Goal: Information Seeking & Learning: Learn about a topic

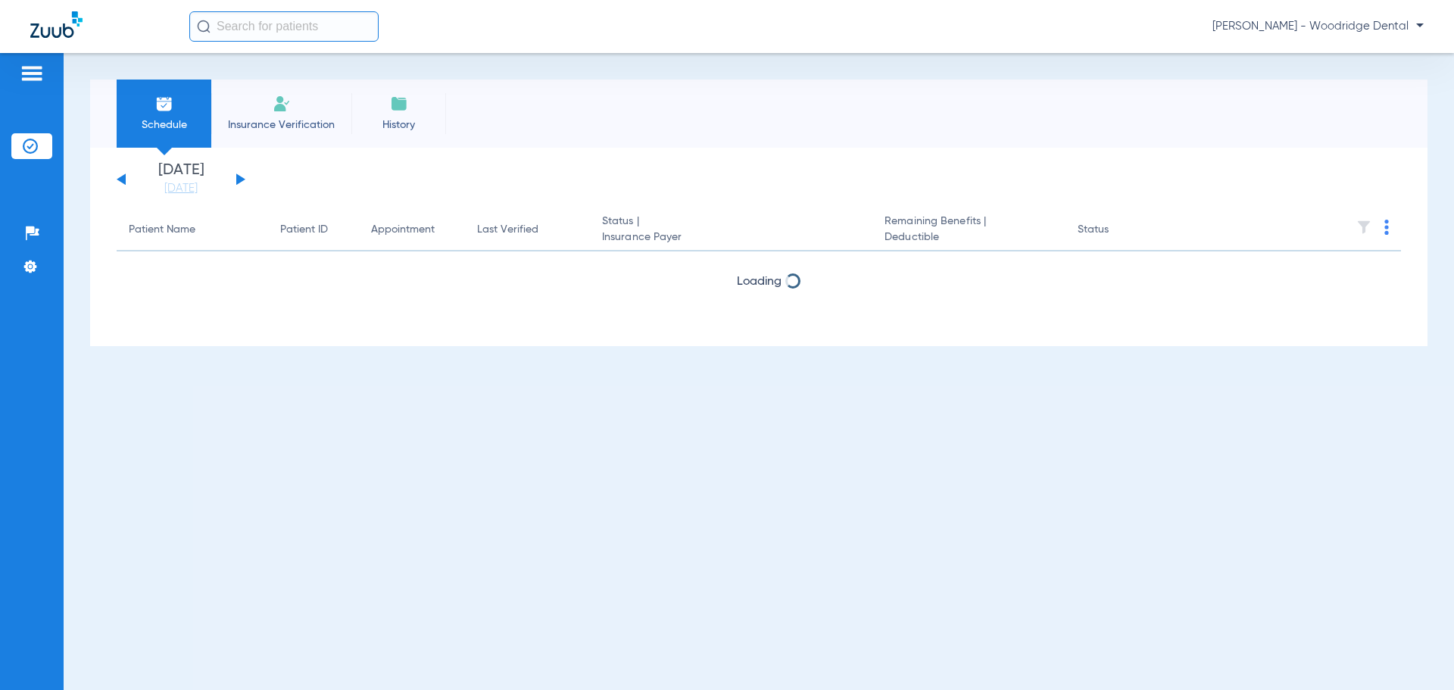
click at [240, 180] on button at bounding box center [240, 178] width 9 height 11
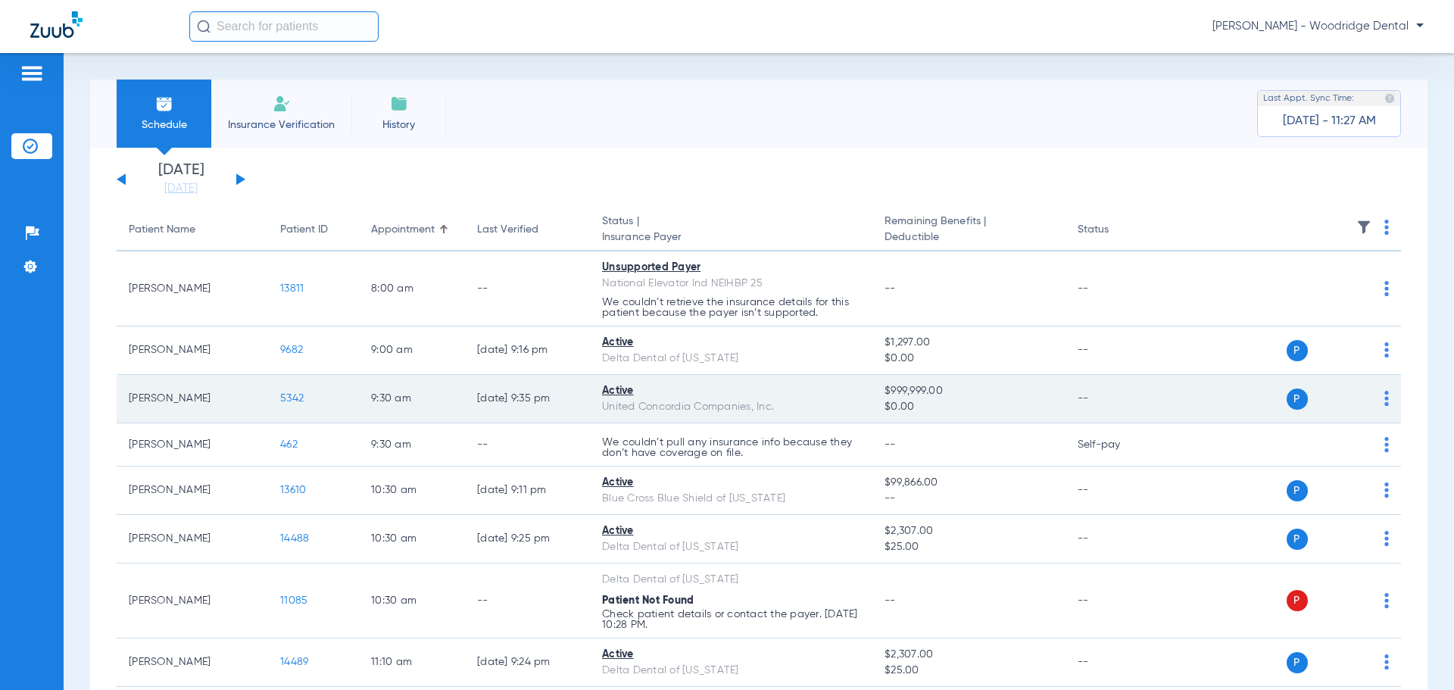
click at [299, 404] on span "5342" at bounding box center [291, 398] width 23 height 11
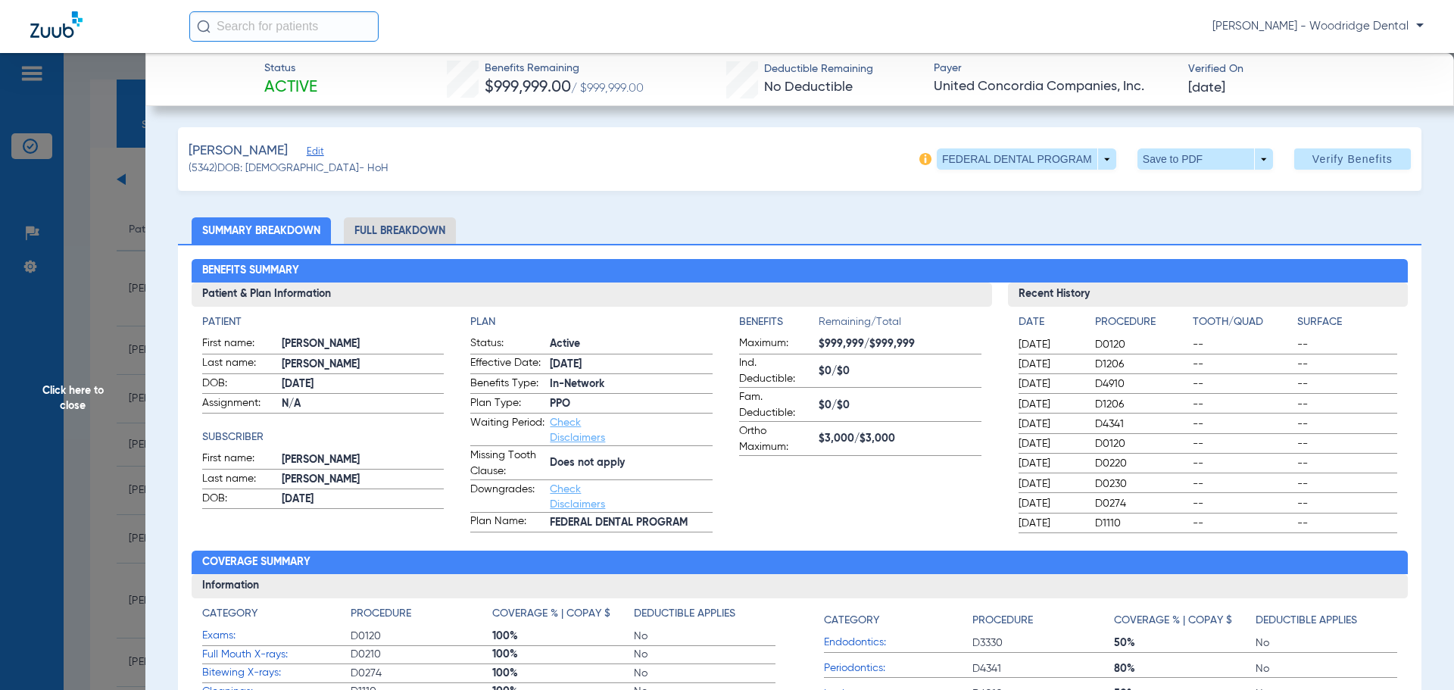
click at [414, 230] on li "Full Breakdown" at bounding box center [400, 230] width 112 height 27
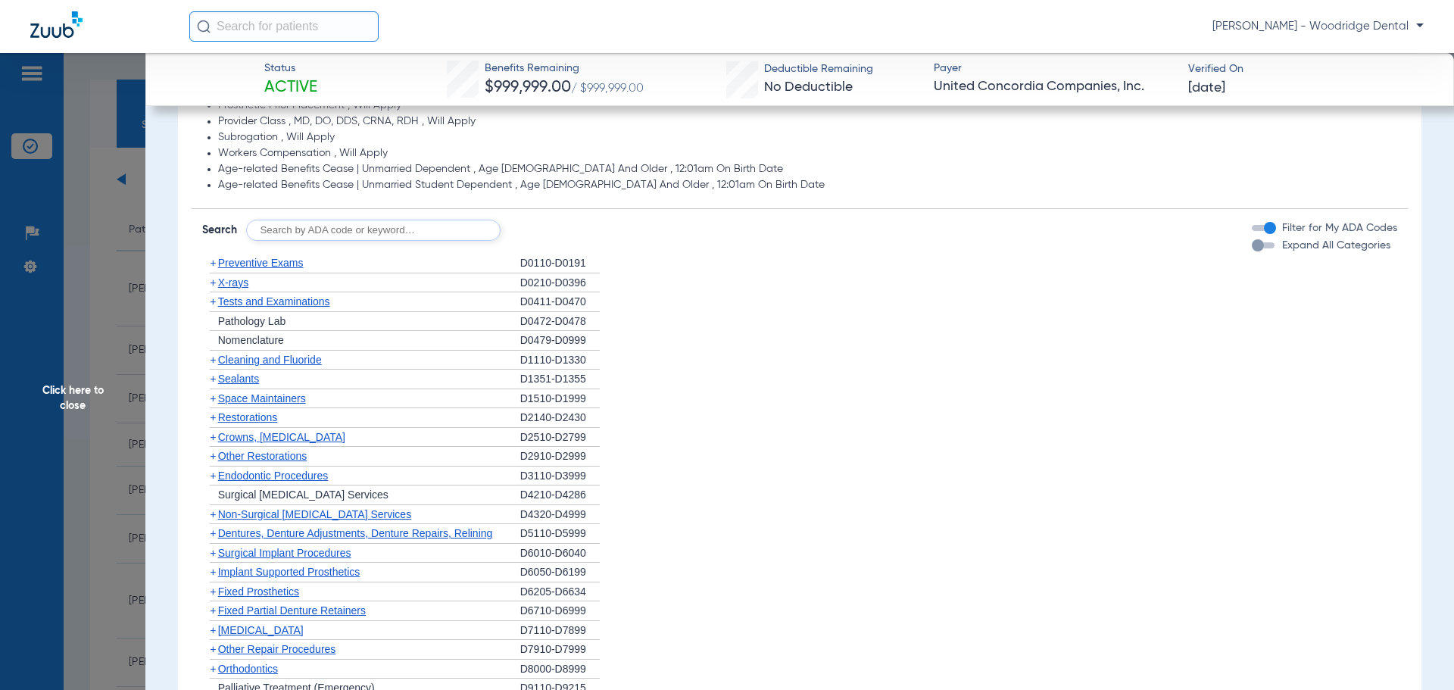
scroll to position [1515, 0]
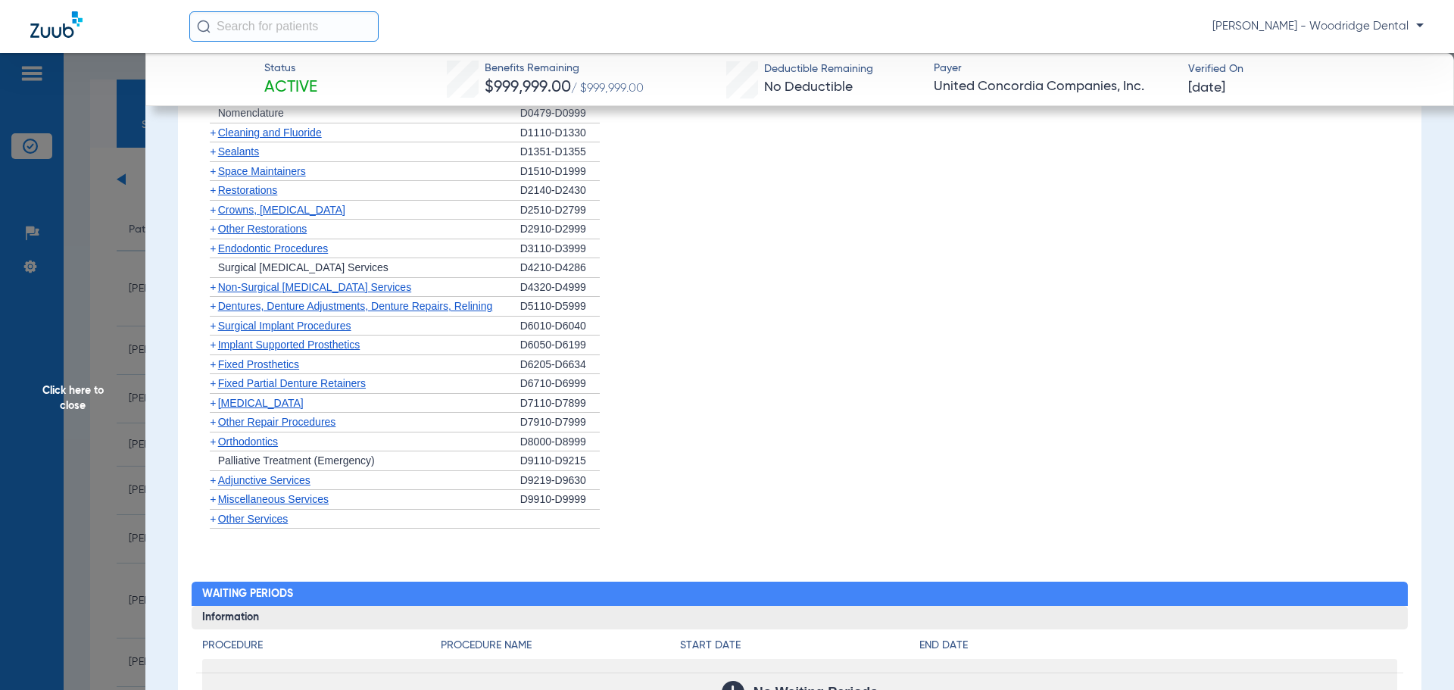
click at [254, 443] on span "Orthodontics" at bounding box center [248, 442] width 60 height 12
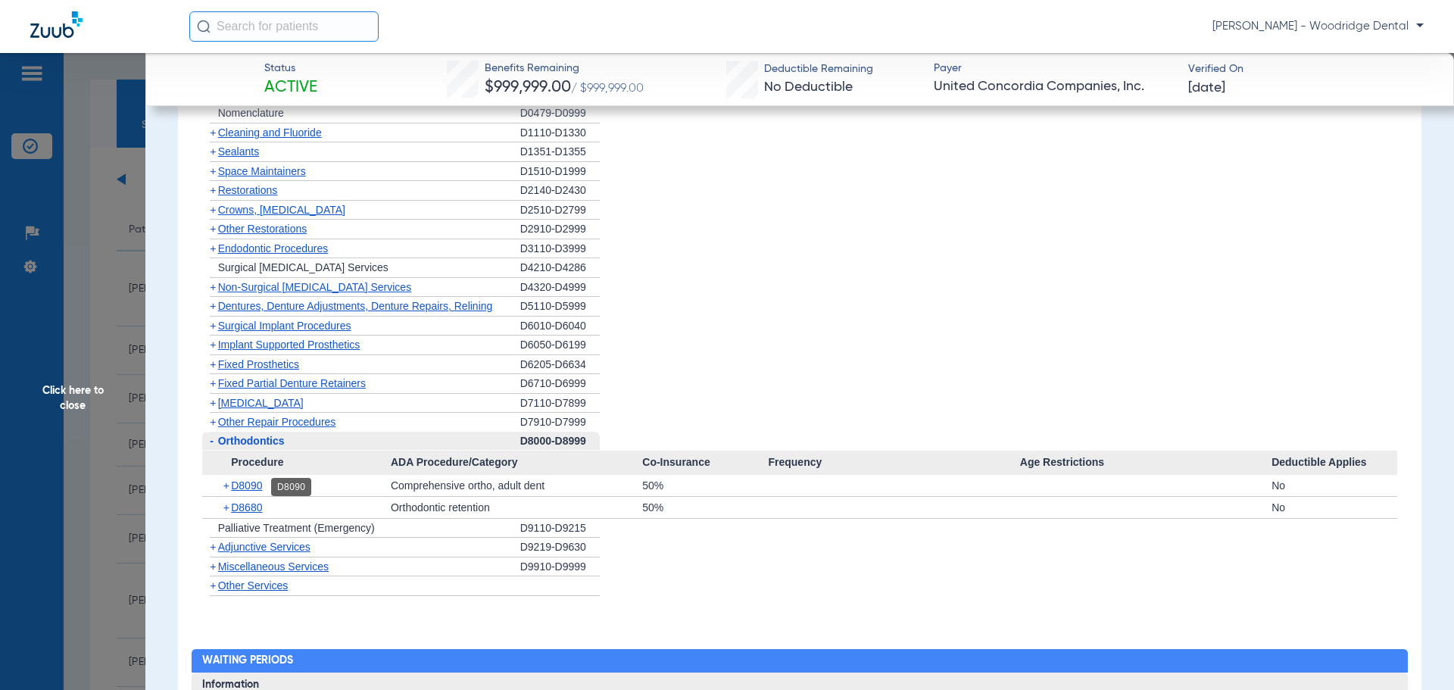
click at [240, 488] on span "D8090" at bounding box center [246, 485] width 31 height 12
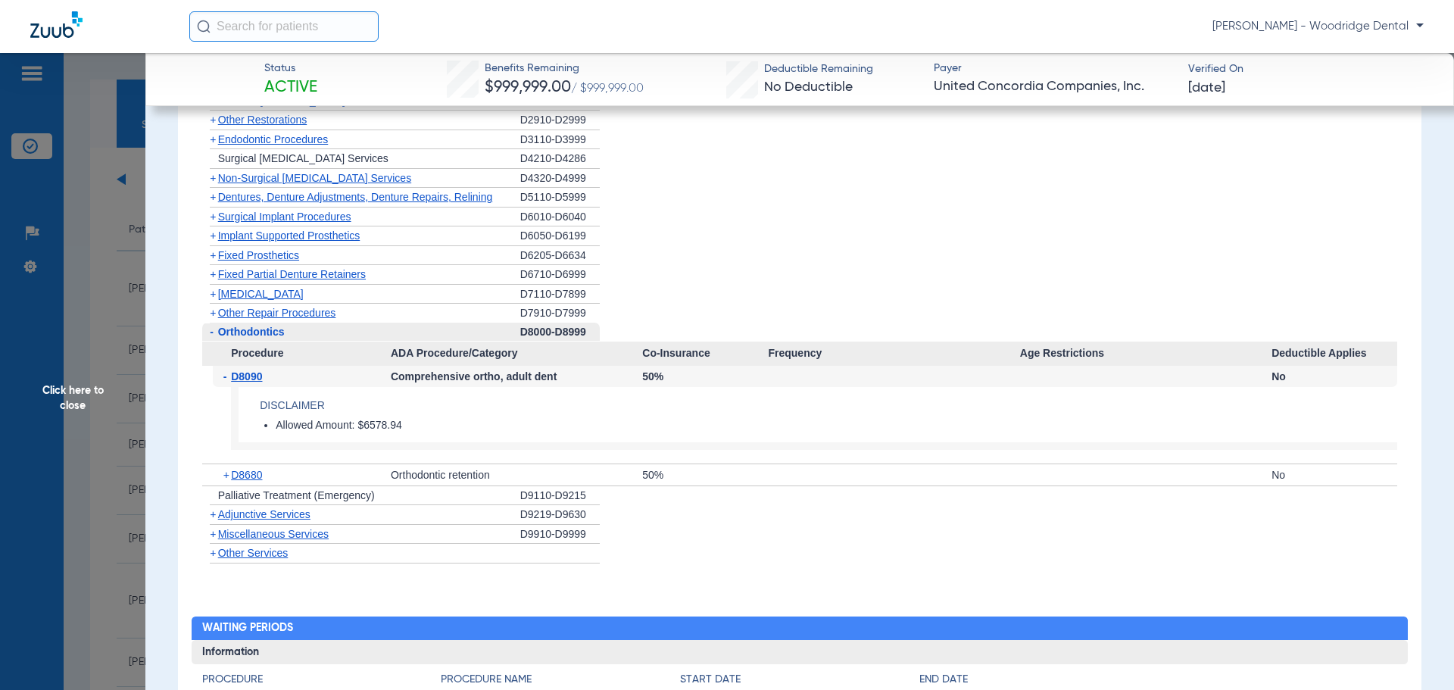
scroll to position [1742, 0]
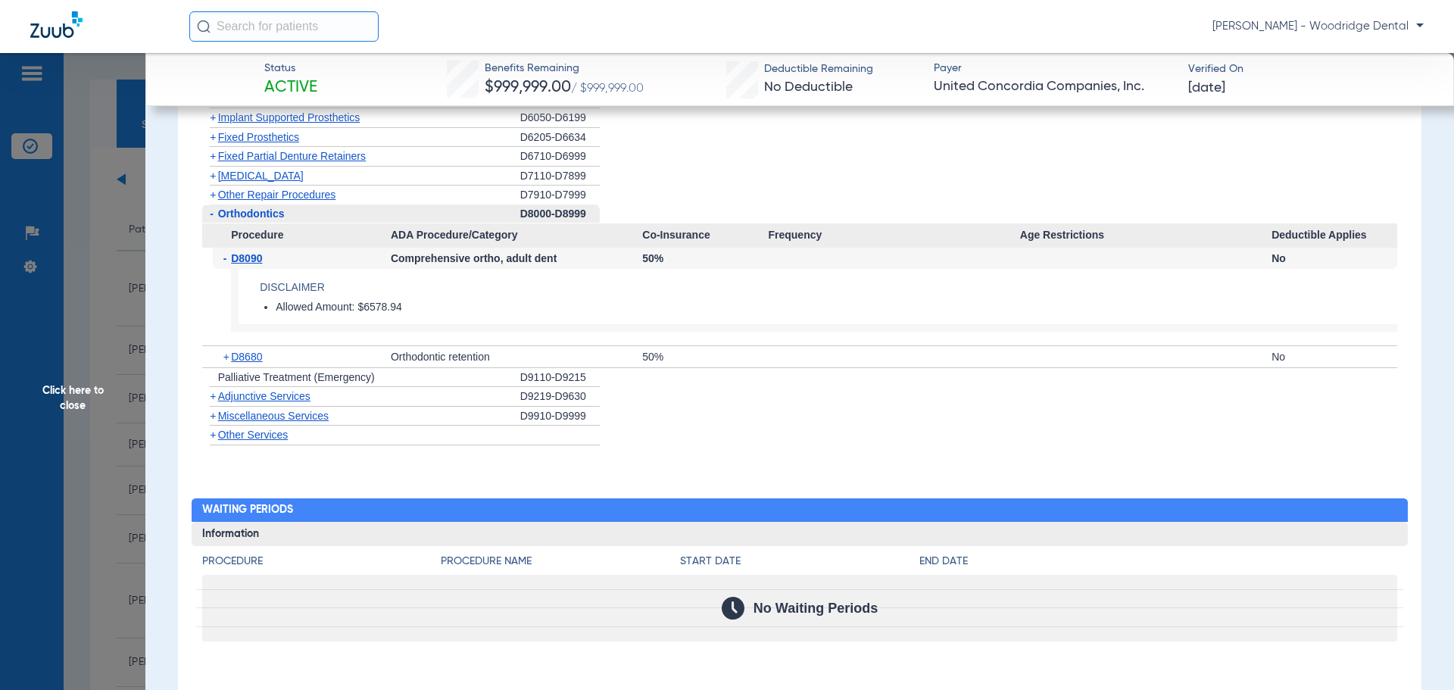
click at [261, 418] on span "Miscellaneous Services" at bounding box center [273, 416] width 111 height 12
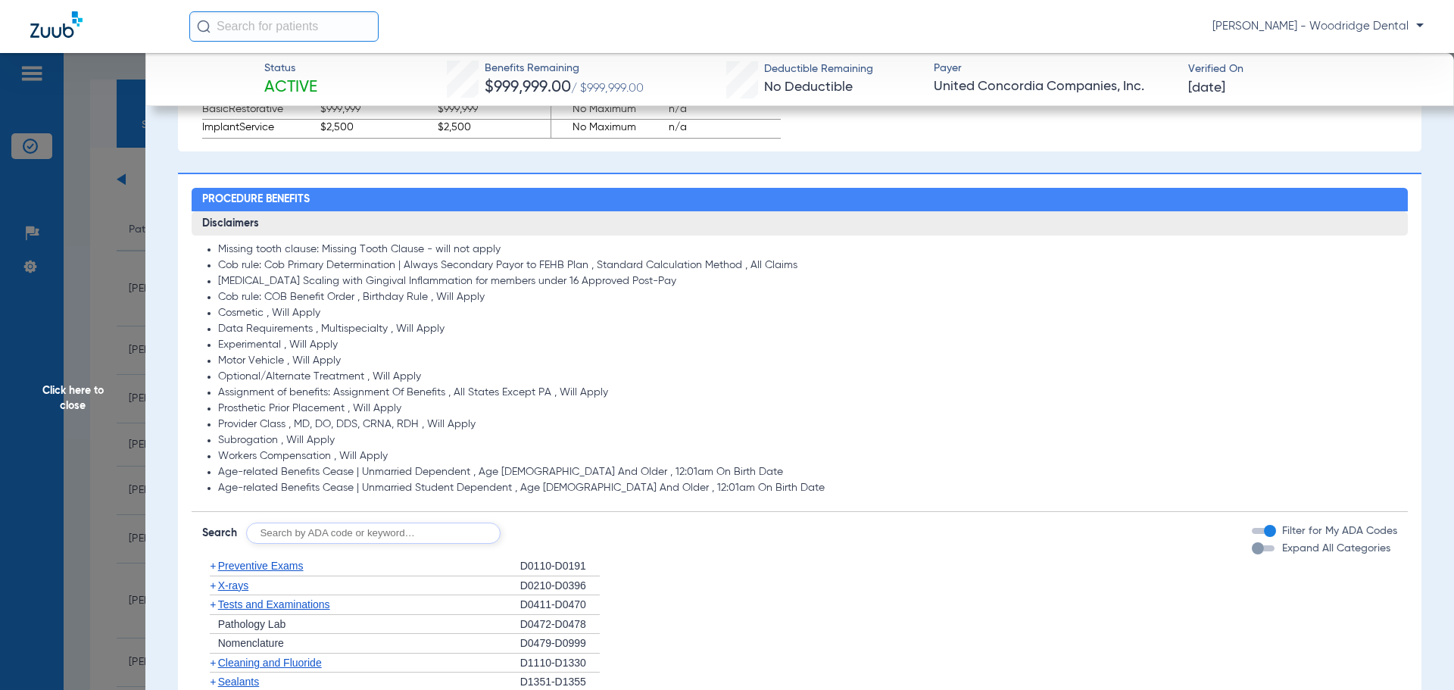
scroll to position [1363, 0]
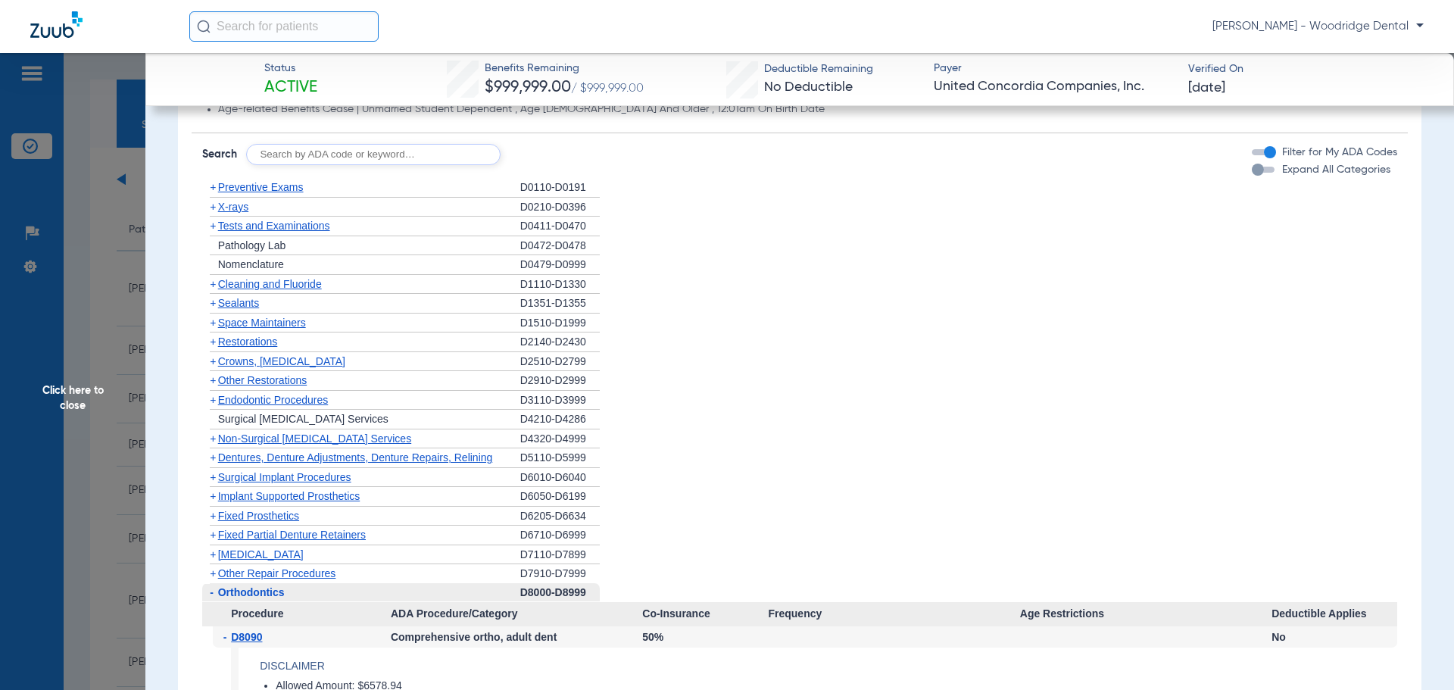
click at [393, 161] on input "text" at bounding box center [373, 154] width 255 height 21
click at [286, 152] on input "2991,,7953, 8090, 9944" at bounding box center [373, 154] width 255 height 21
type input "2991, 7953, 8090, 9944"
click button "Search" at bounding box center [557, 154] width 60 height 21
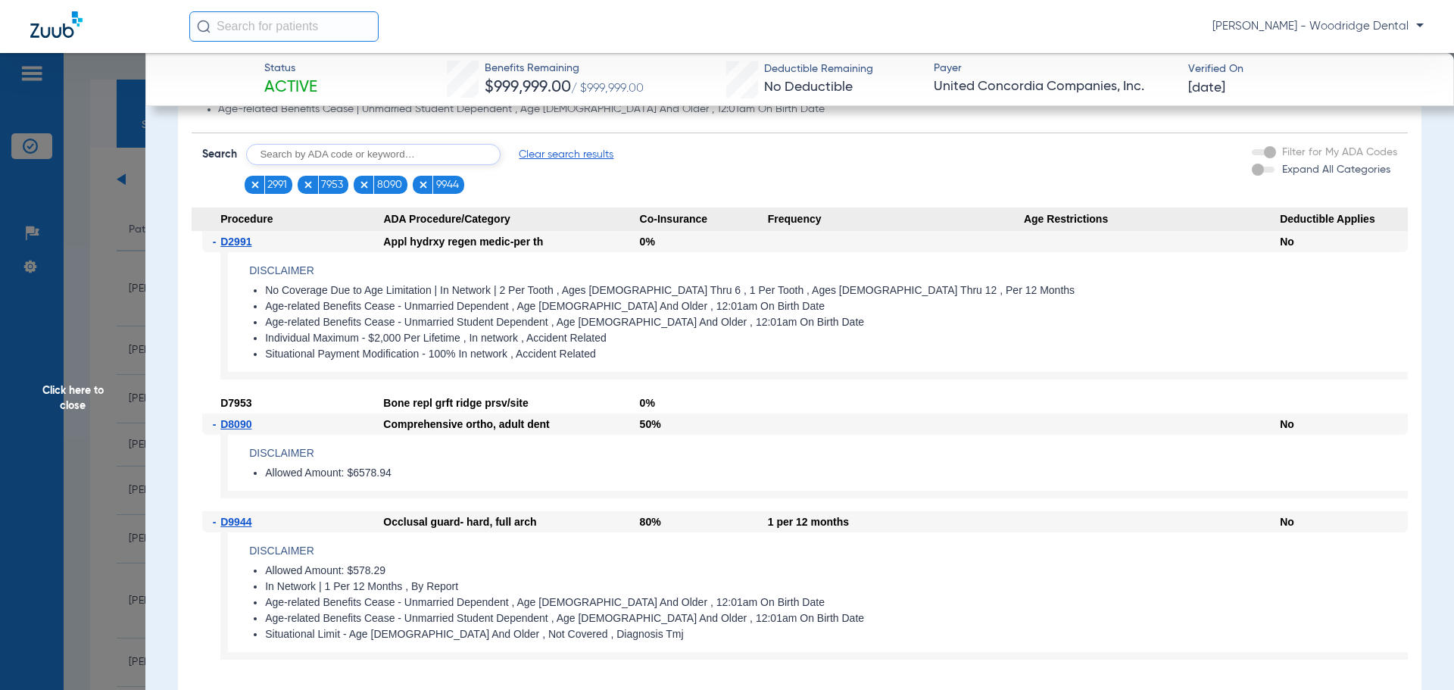
click at [59, 394] on span "Click here to close" at bounding box center [72, 398] width 145 height 690
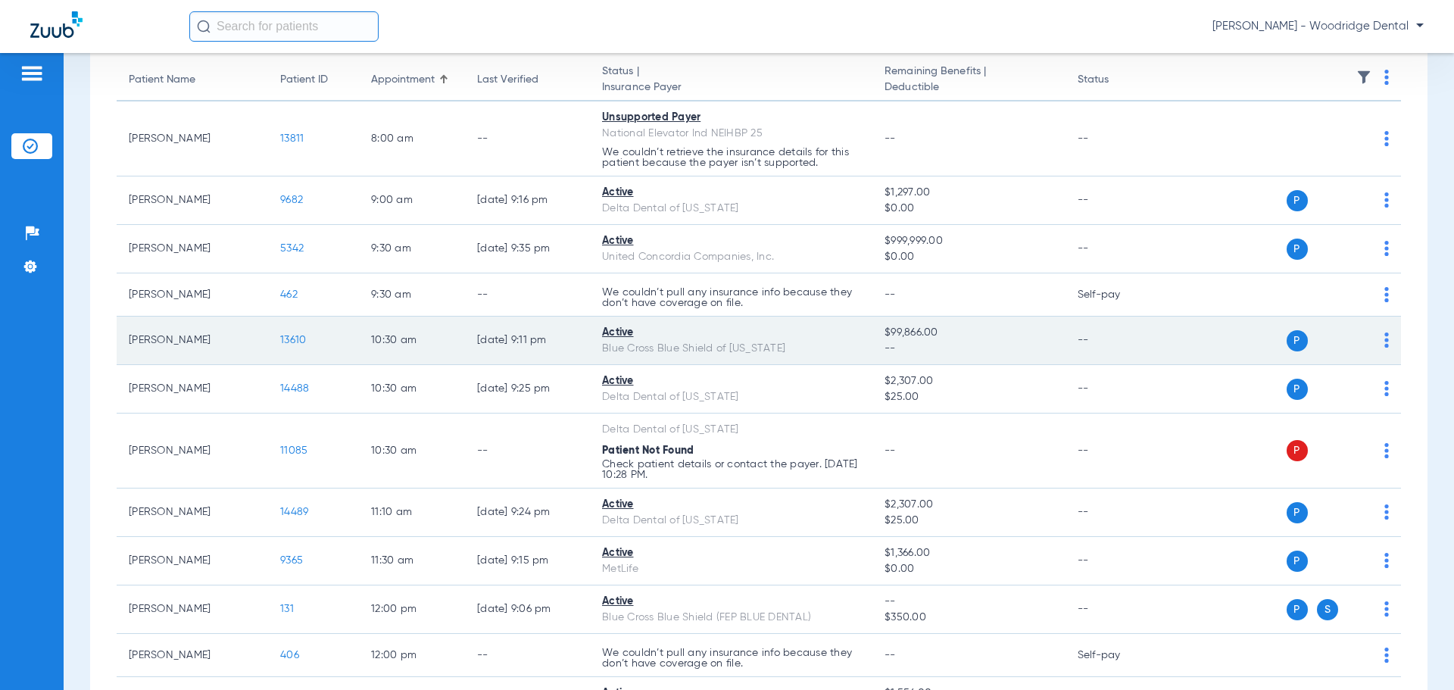
scroll to position [151, 0]
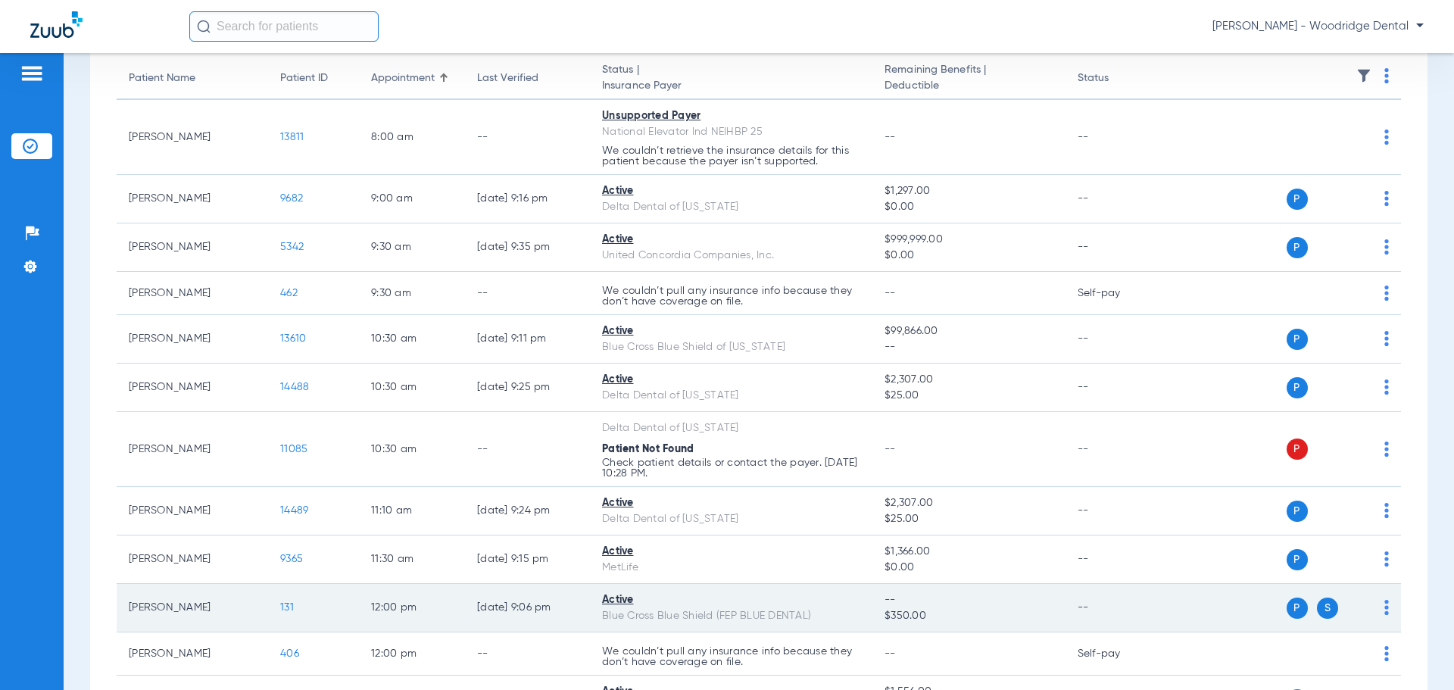
click at [284, 611] on span "131" at bounding box center [287, 607] width 14 height 11
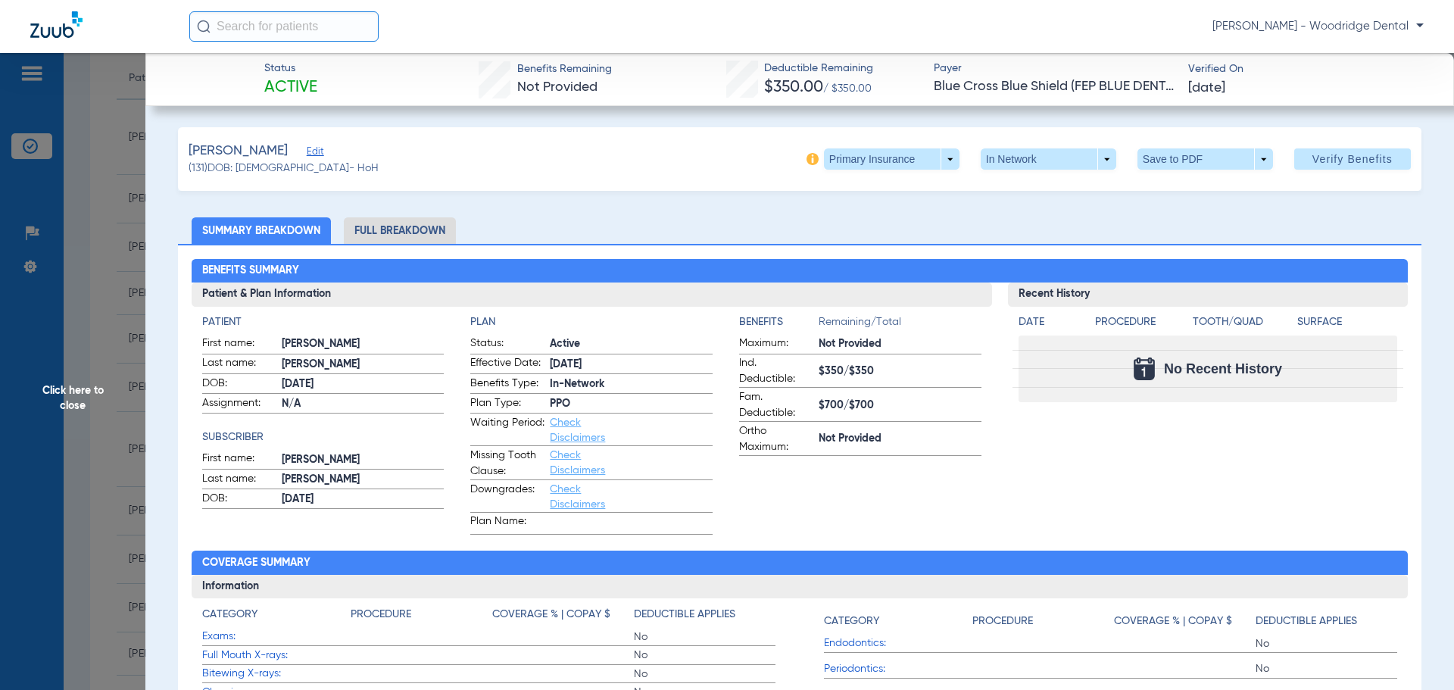
click at [400, 230] on li "Full Breakdown" at bounding box center [400, 230] width 112 height 27
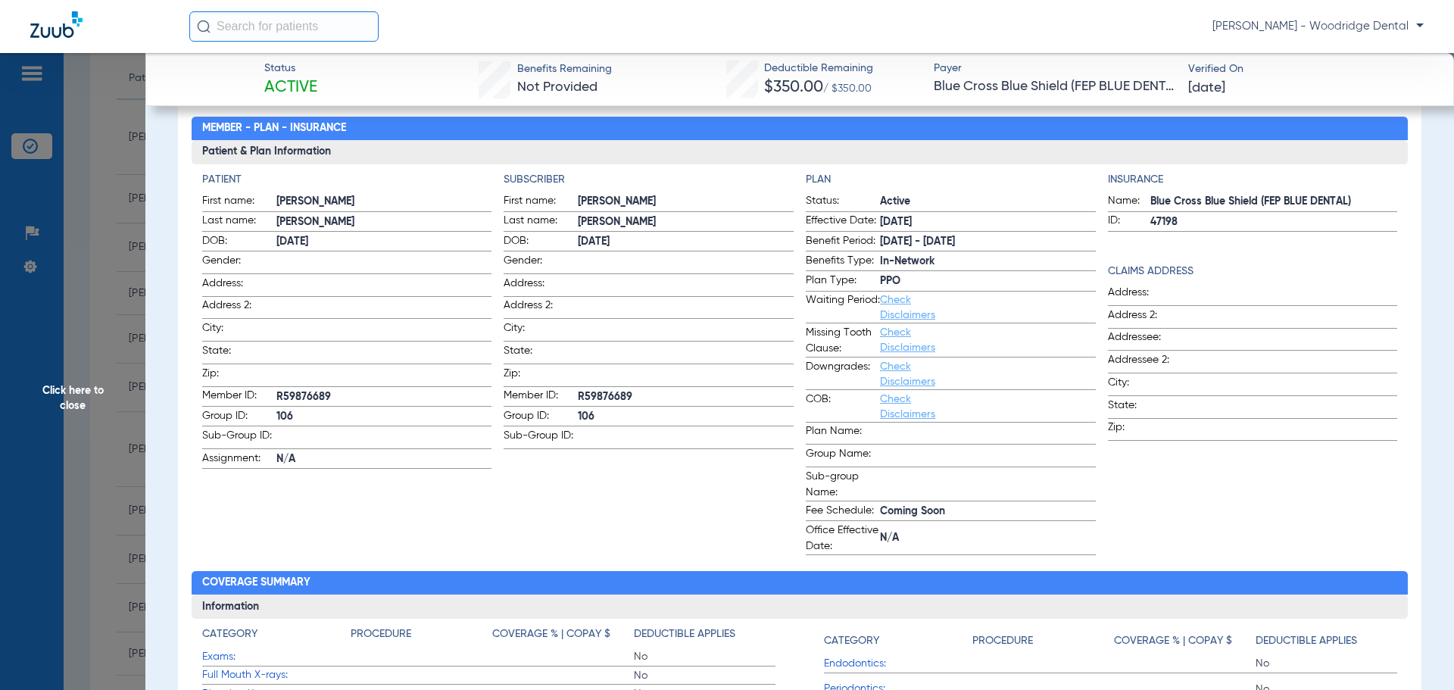
scroll to position [0, 0]
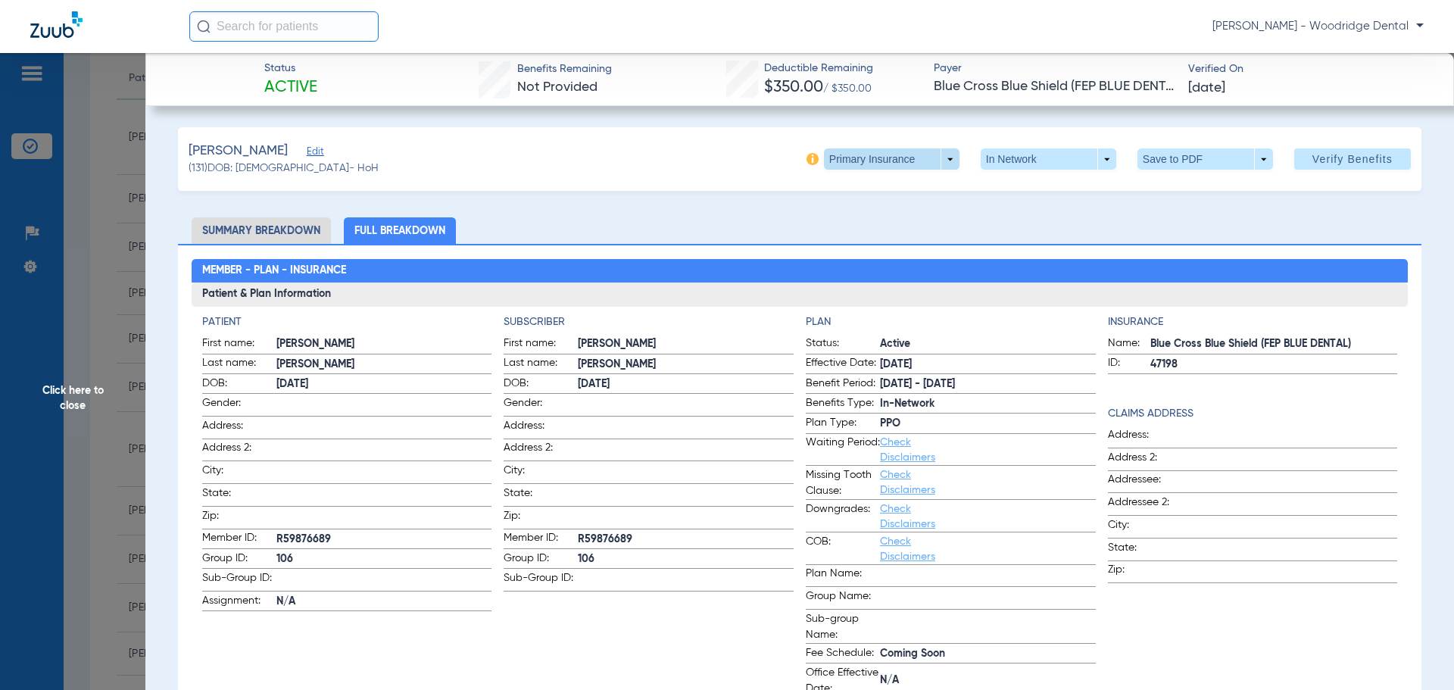
click at [940, 155] on span at bounding box center [892, 158] width 136 height 21
click at [889, 217] on span "Secondary Insurance" at bounding box center [876, 219] width 100 height 11
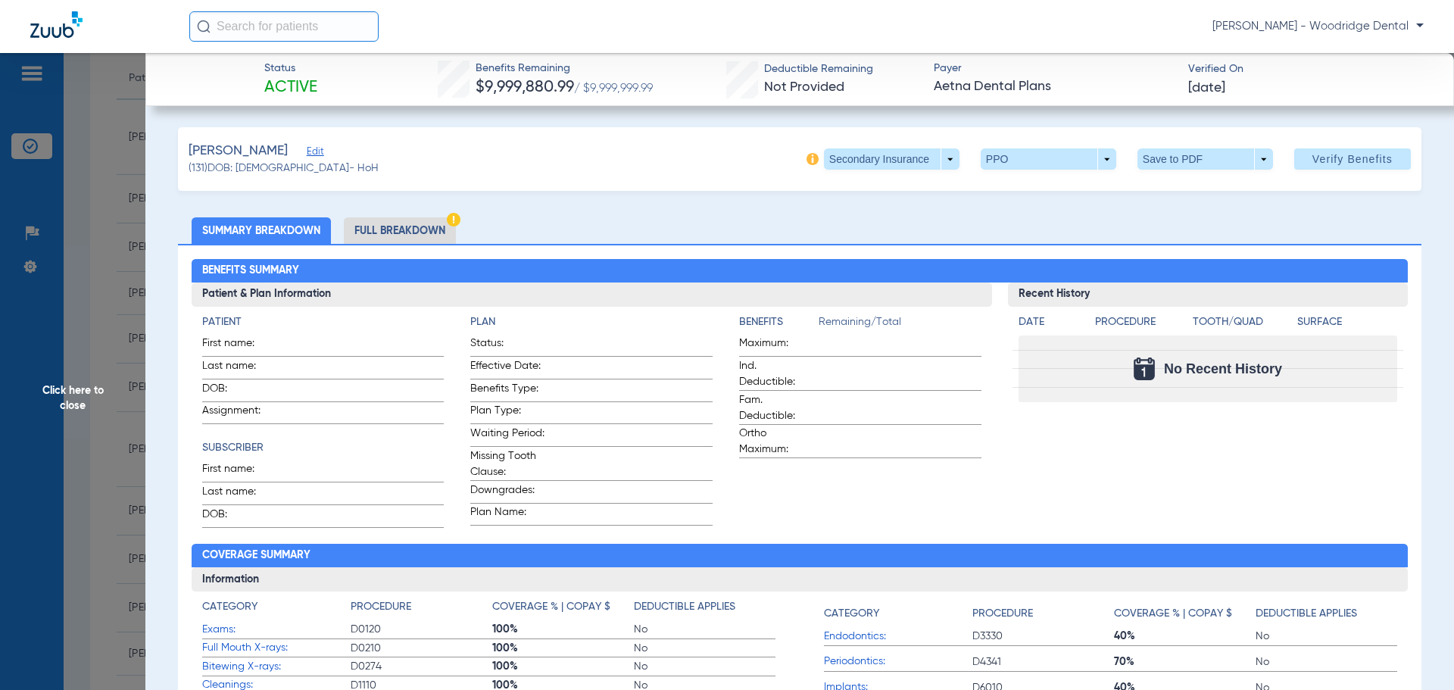
click at [370, 230] on li "Full Breakdown" at bounding box center [400, 230] width 112 height 27
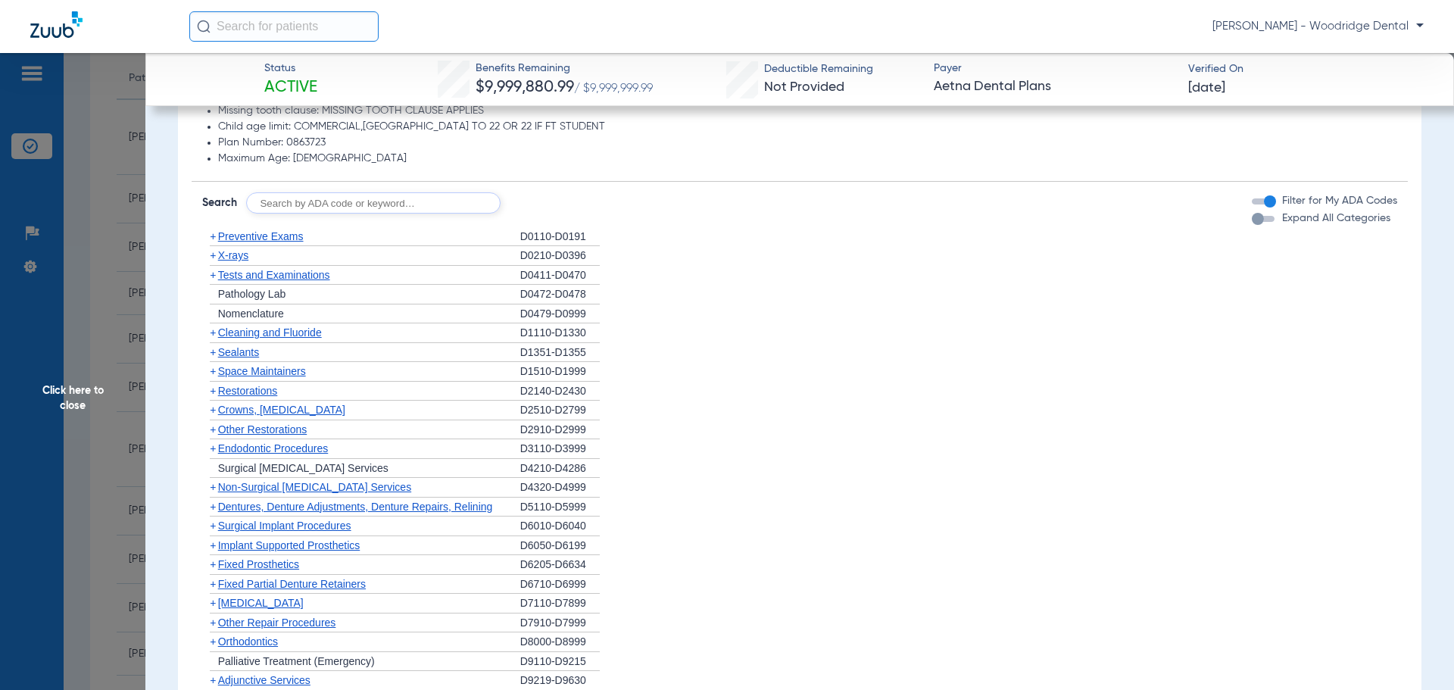
scroll to position [1439, 0]
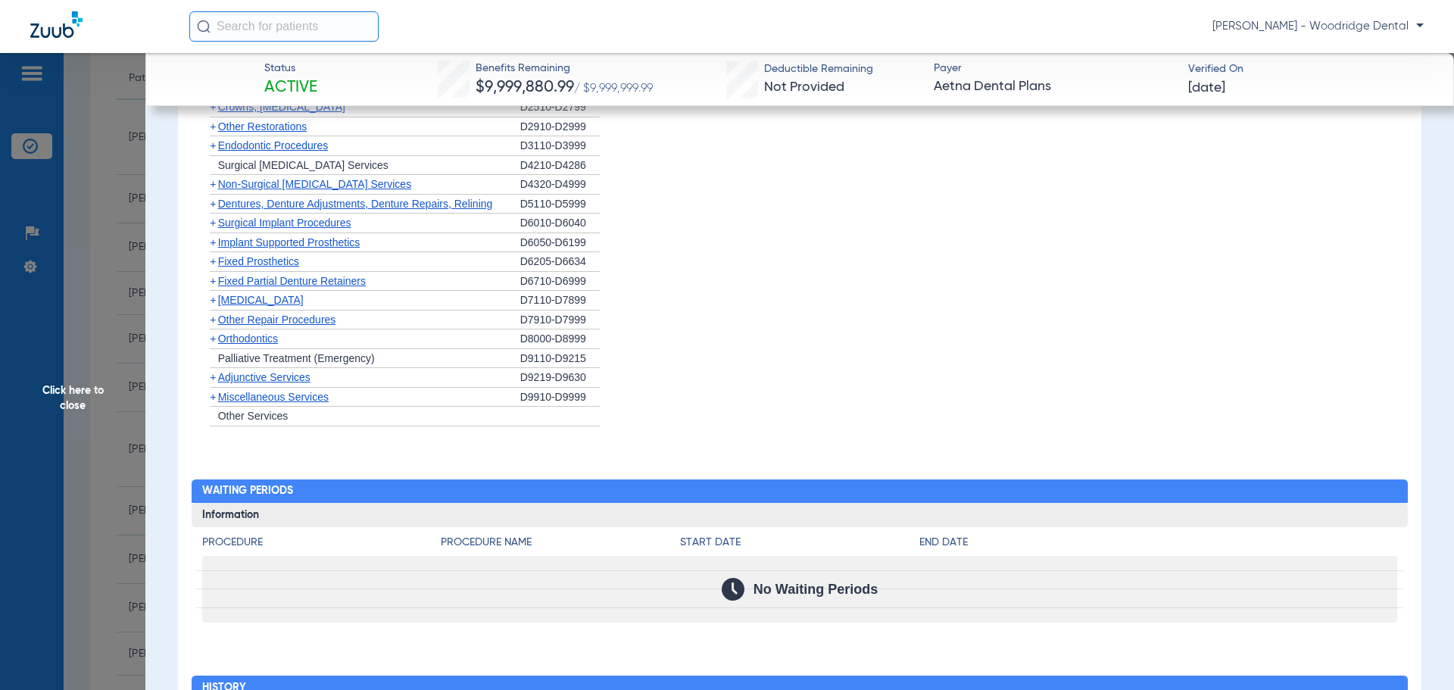
click at [306, 400] on span "Miscellaneous Services" at bounding box center [273, 397] width 111 height 12
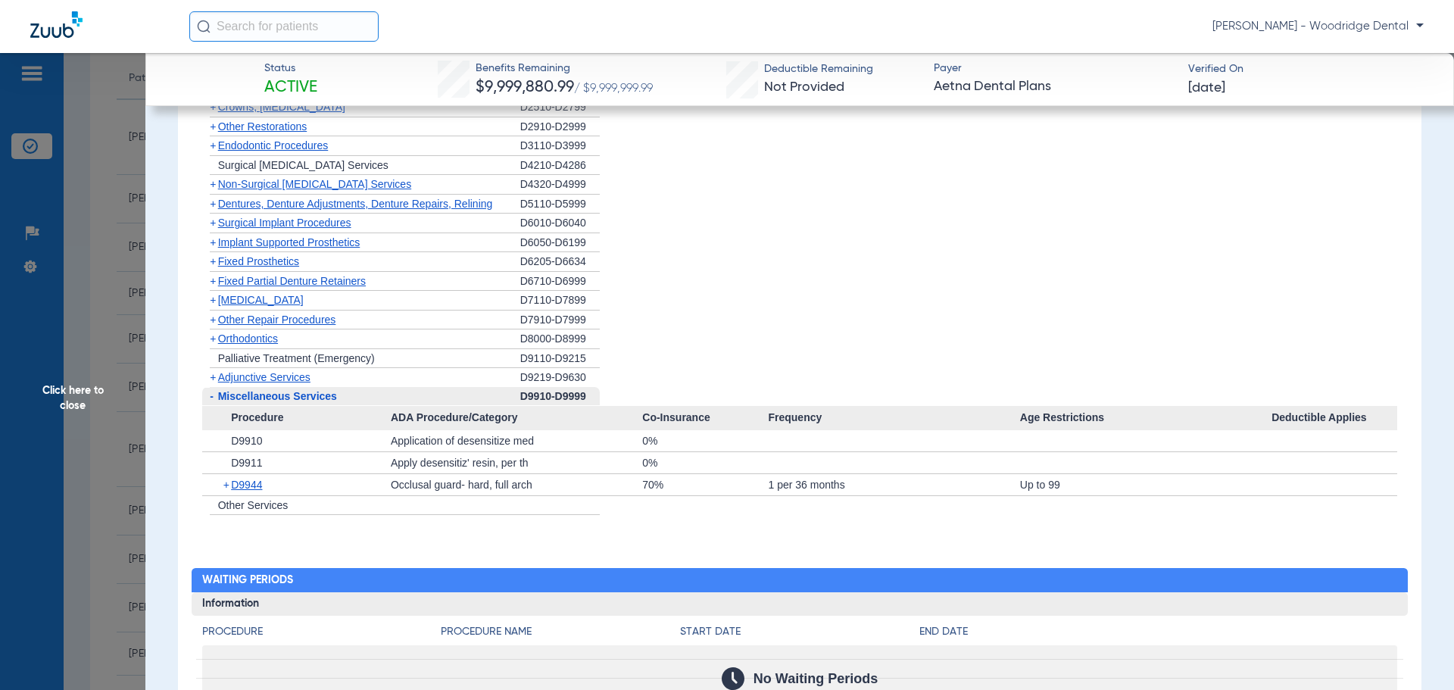
click at [250, 345] on span "Orthodontics" at bounding box center [248, 339] width 60 height 12
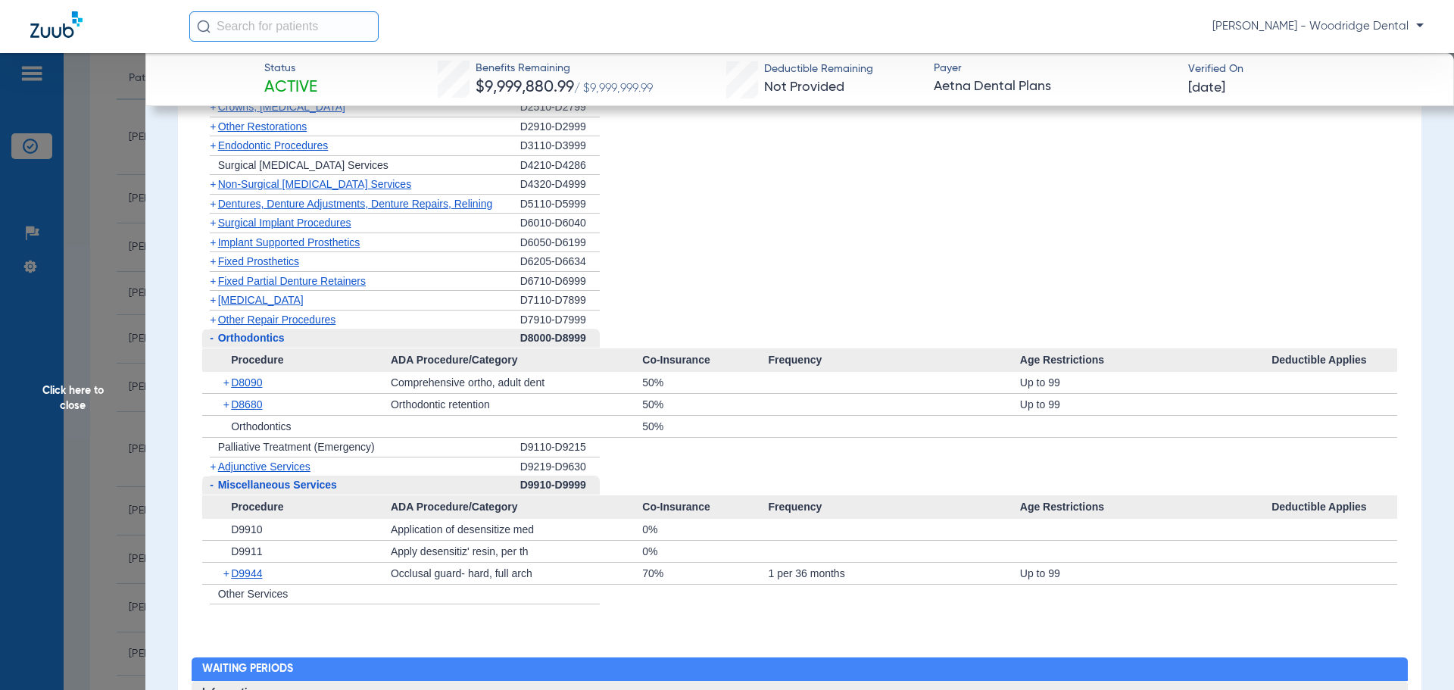
scroll to position [1060, 0]
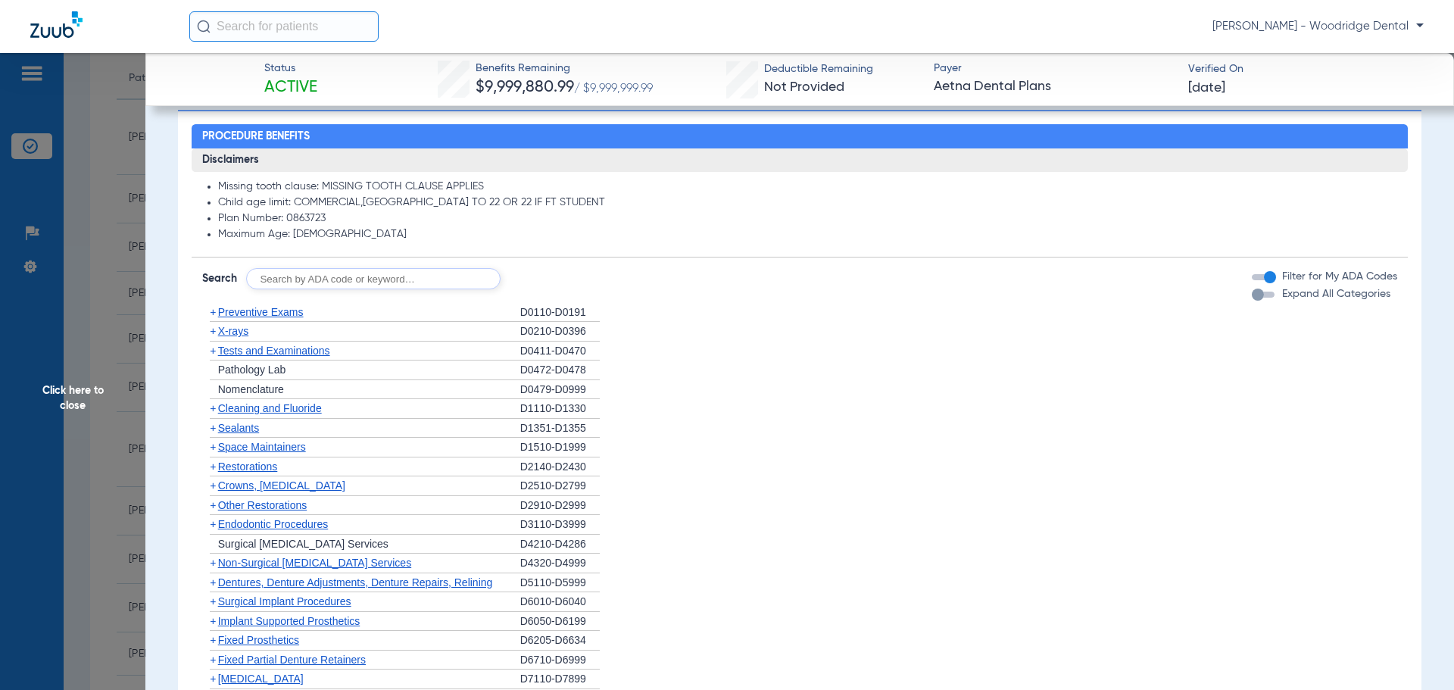
click at [437, 286] on input "text" at bounding box center [373, 278] width 255 height 21
type input "2991, 7953"
click button "Search" at bounding box center [557, 278] width 60 height 21
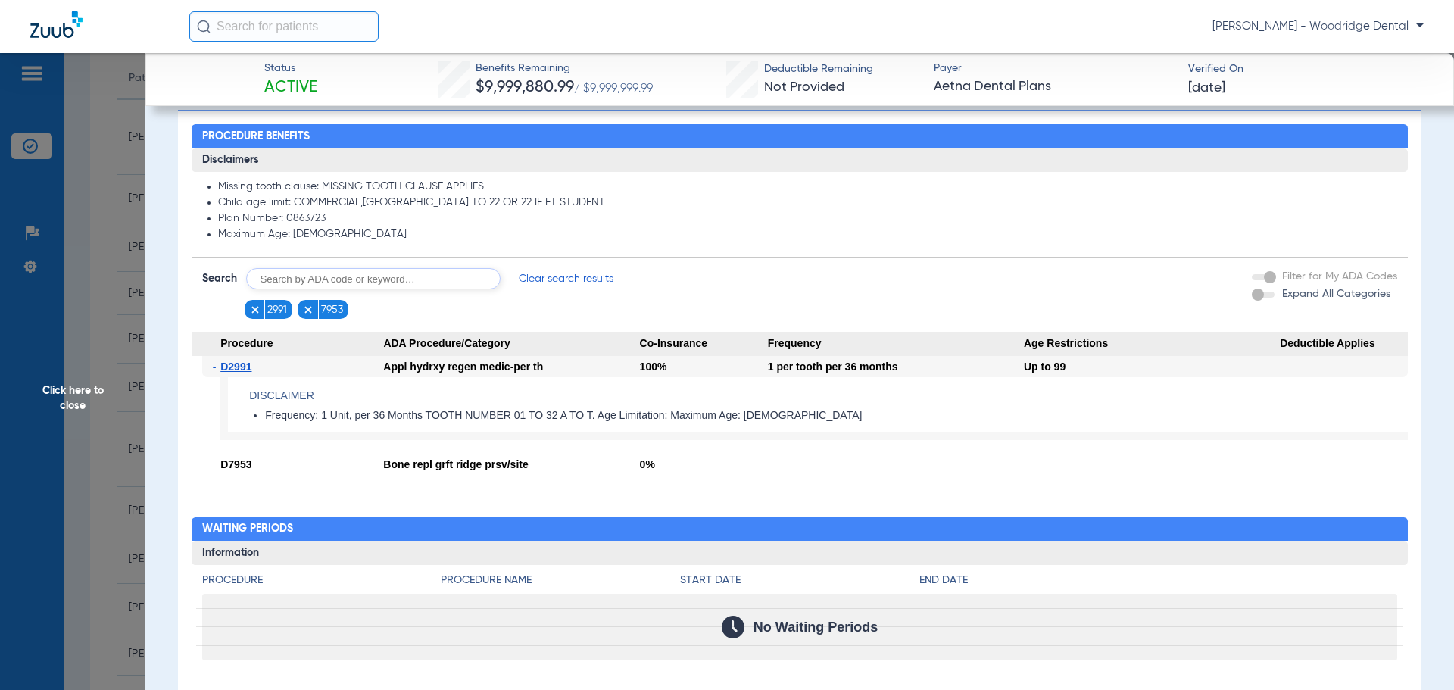
click at [73, 392] on span "Click here to close" at bounding box center [72, 398] width 145 height 690
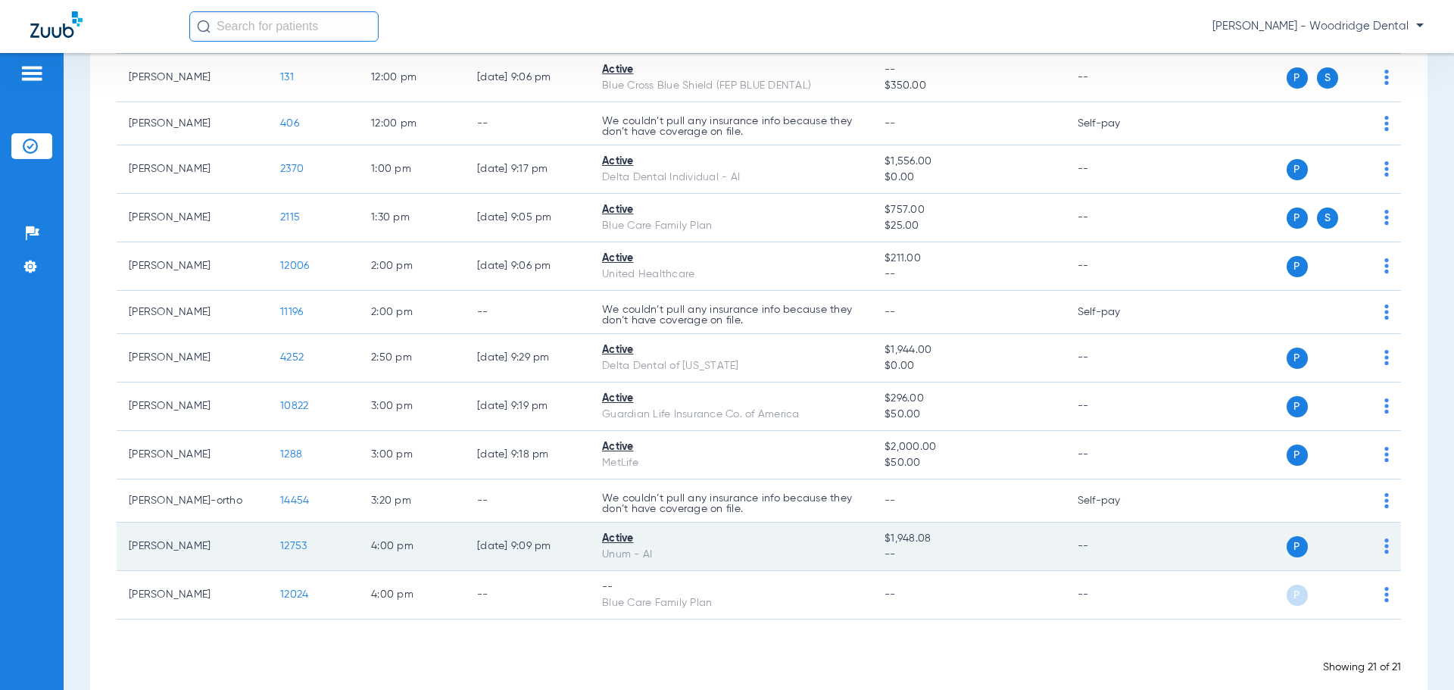
scroll to position [454, 0]
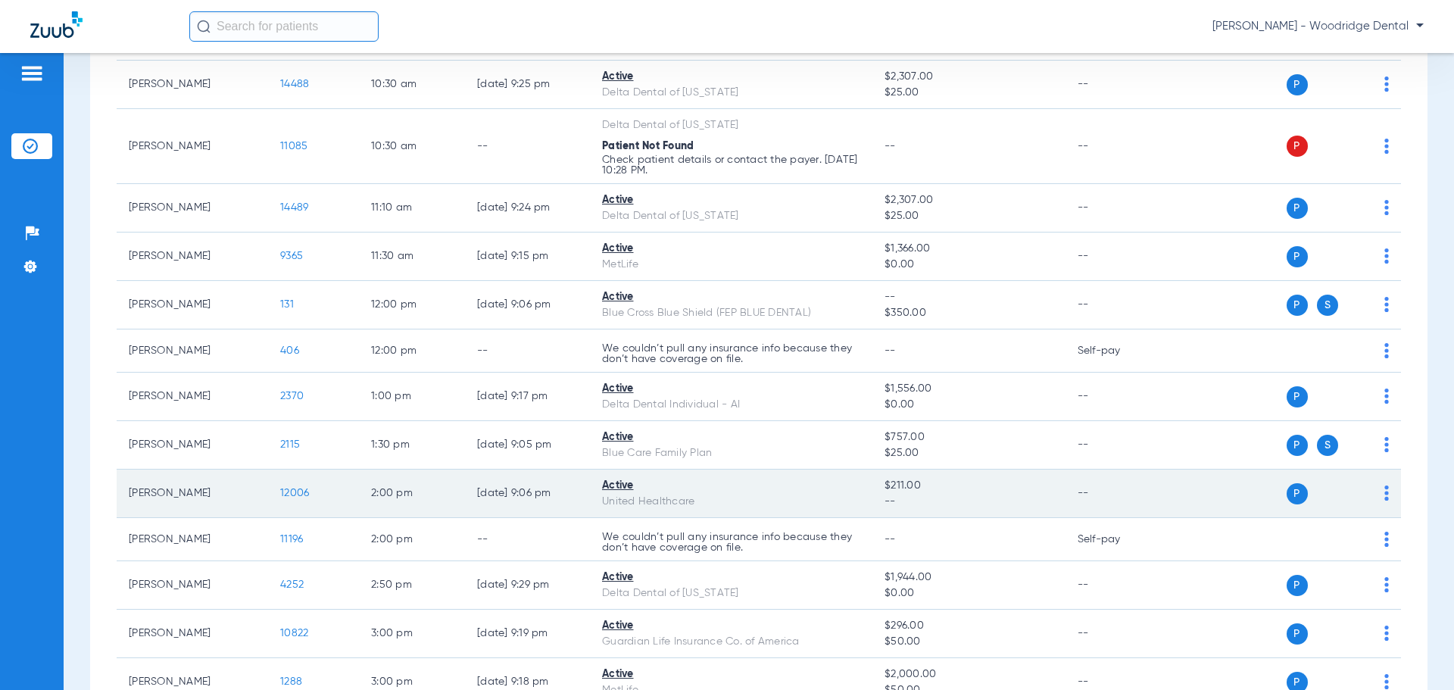
click at [305, 494] on span "12006" at bounding box center [294, 493] width 29 height 11
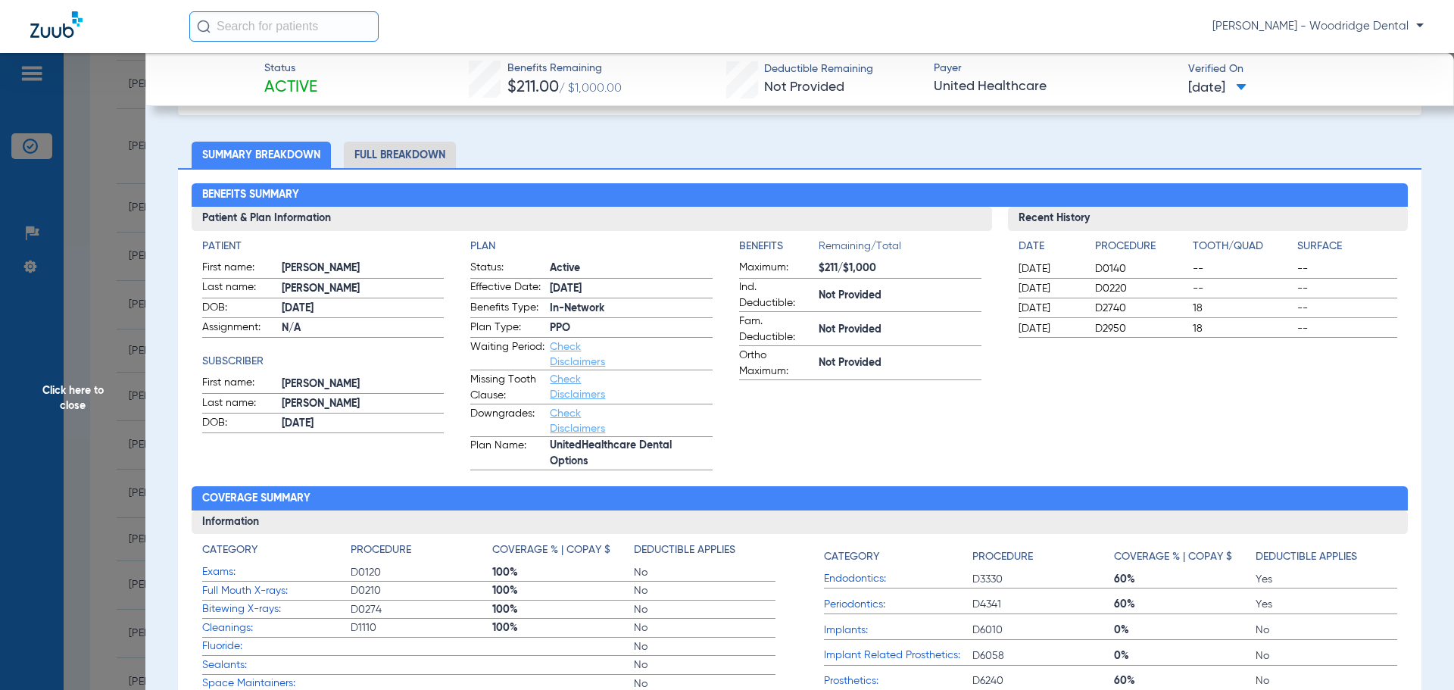
scroll to position [151, 0]
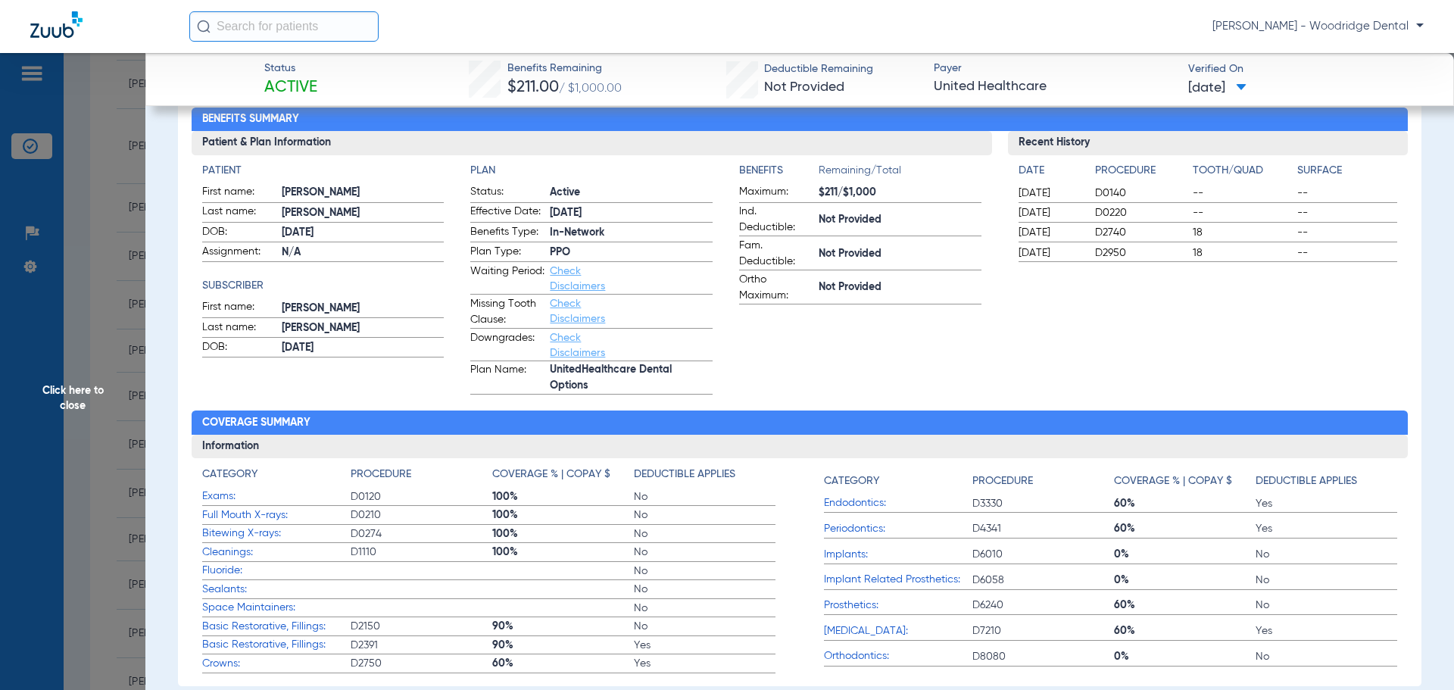
click at [73, 399] on span "Click here to close" at bounding box center [72, 398] width 145 height 690
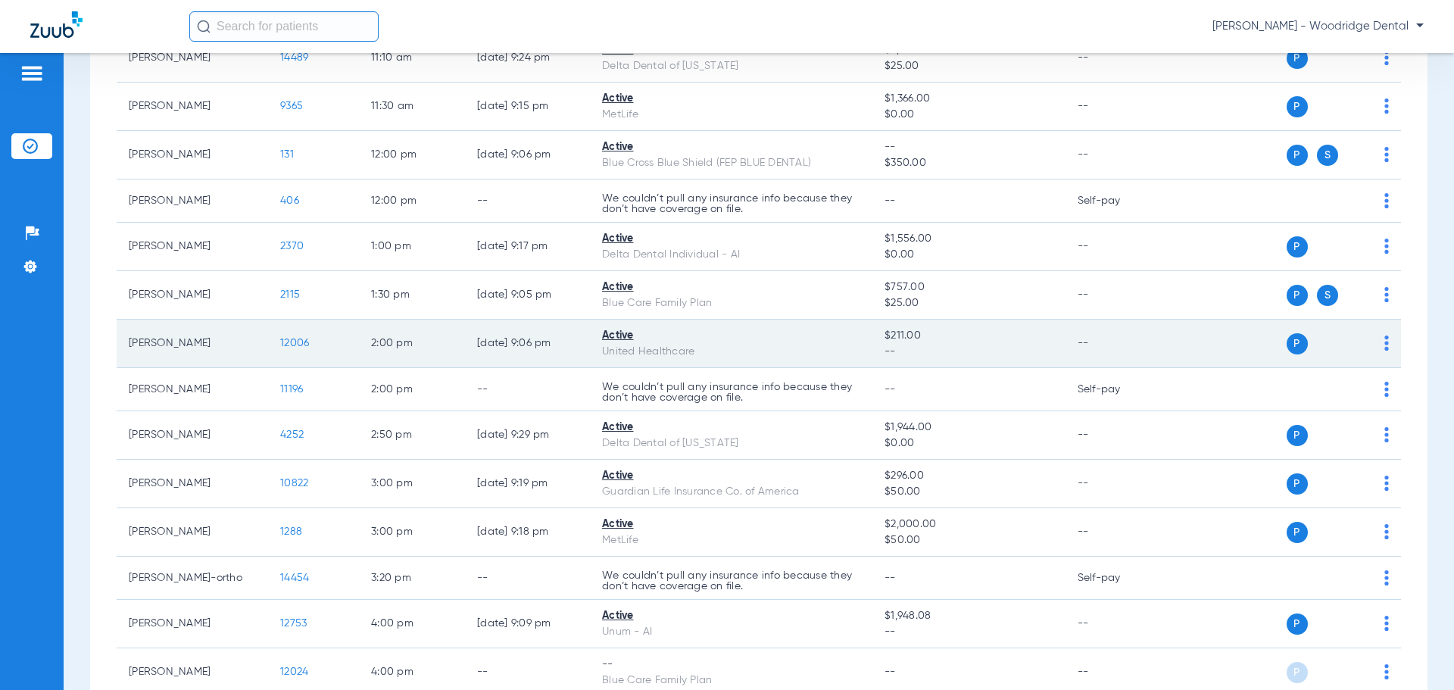
scroll to position [606, 0]
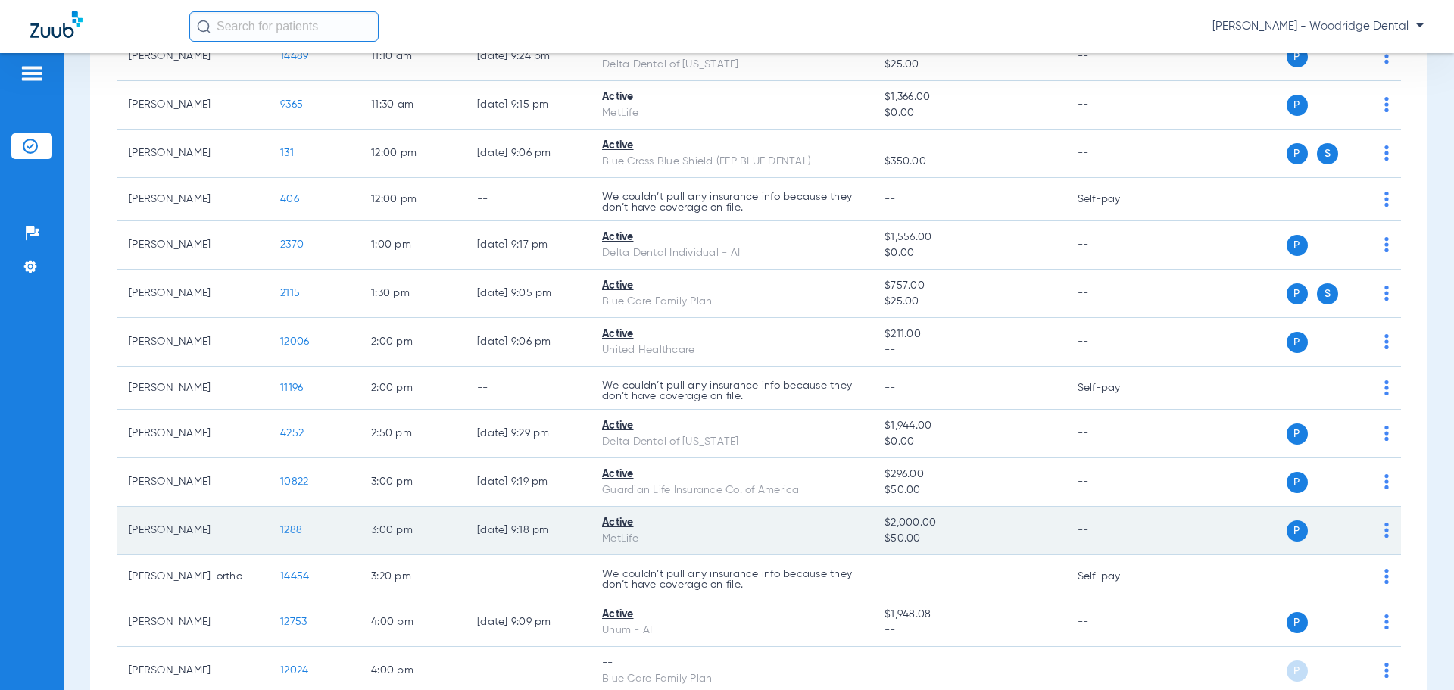
click at [292, 533] on span "1288" at bounding box center [291, 530] width 22 height 11
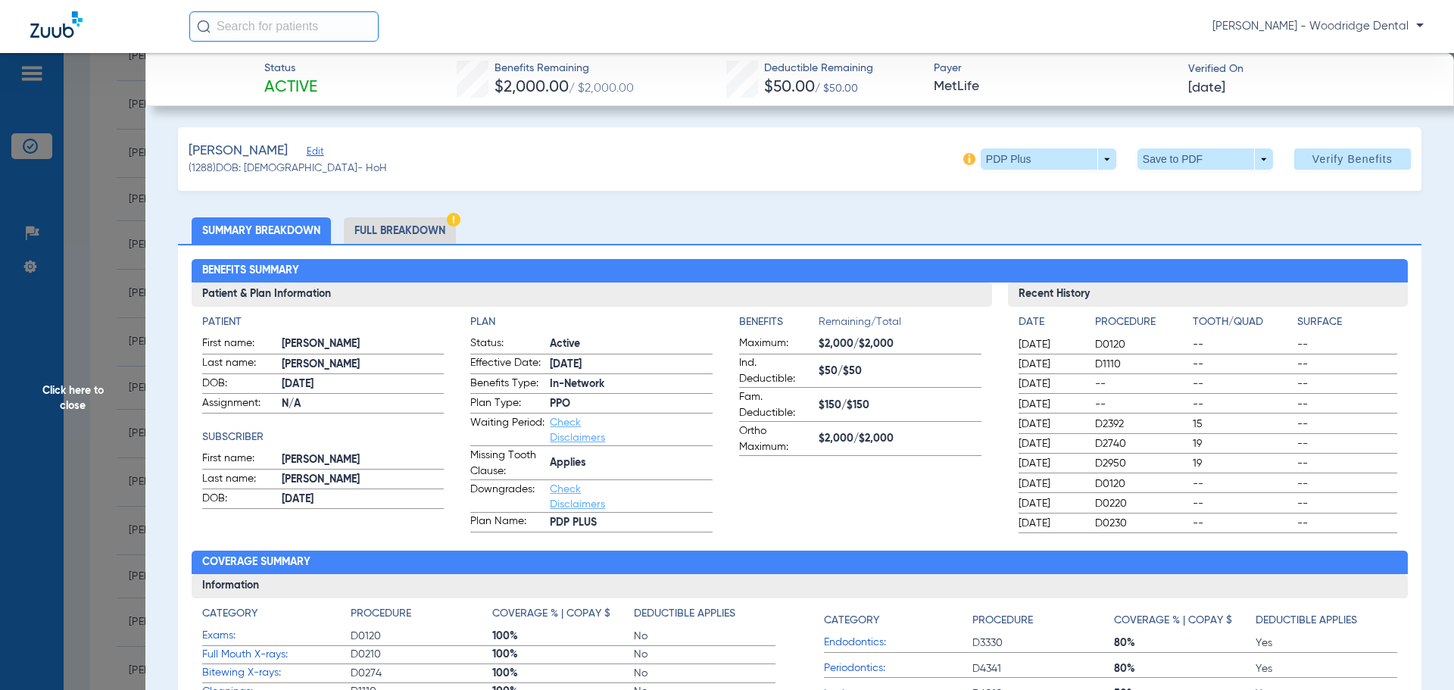
click at [398, 233] on li "Full Breakdown" at bounding box center [400, 230] width 112 height 27
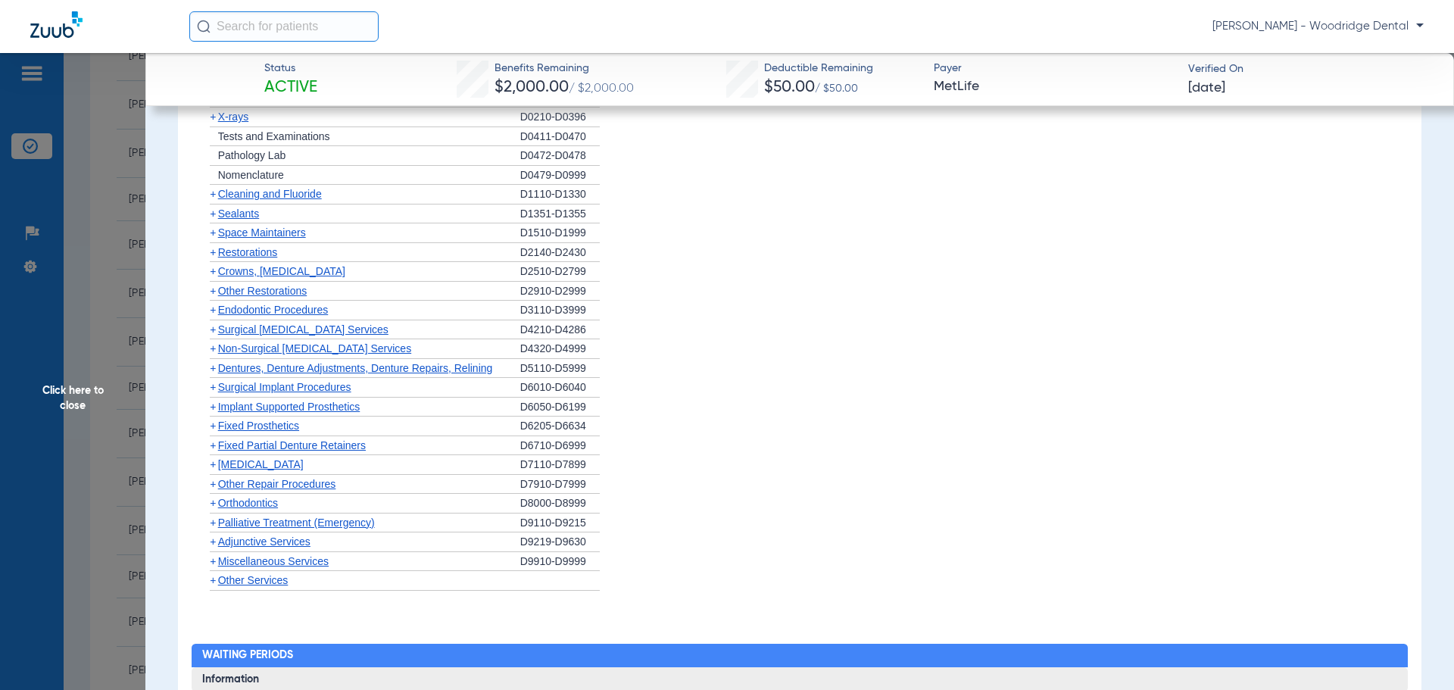
scroll to position [2045, 0]
click at [302, 558] on span "Miscellaneous Services" at bounding box center [273, 560] width 111 height 12
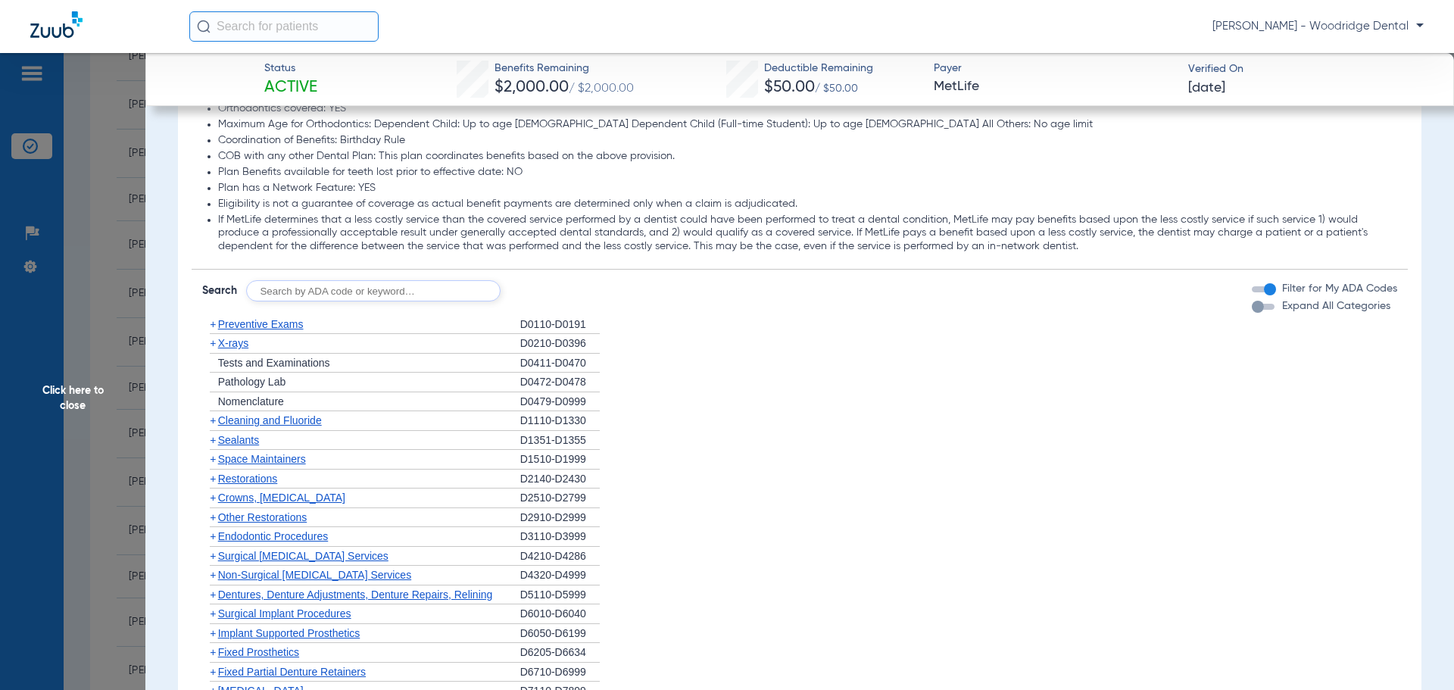
scroll to position [1591, 0]
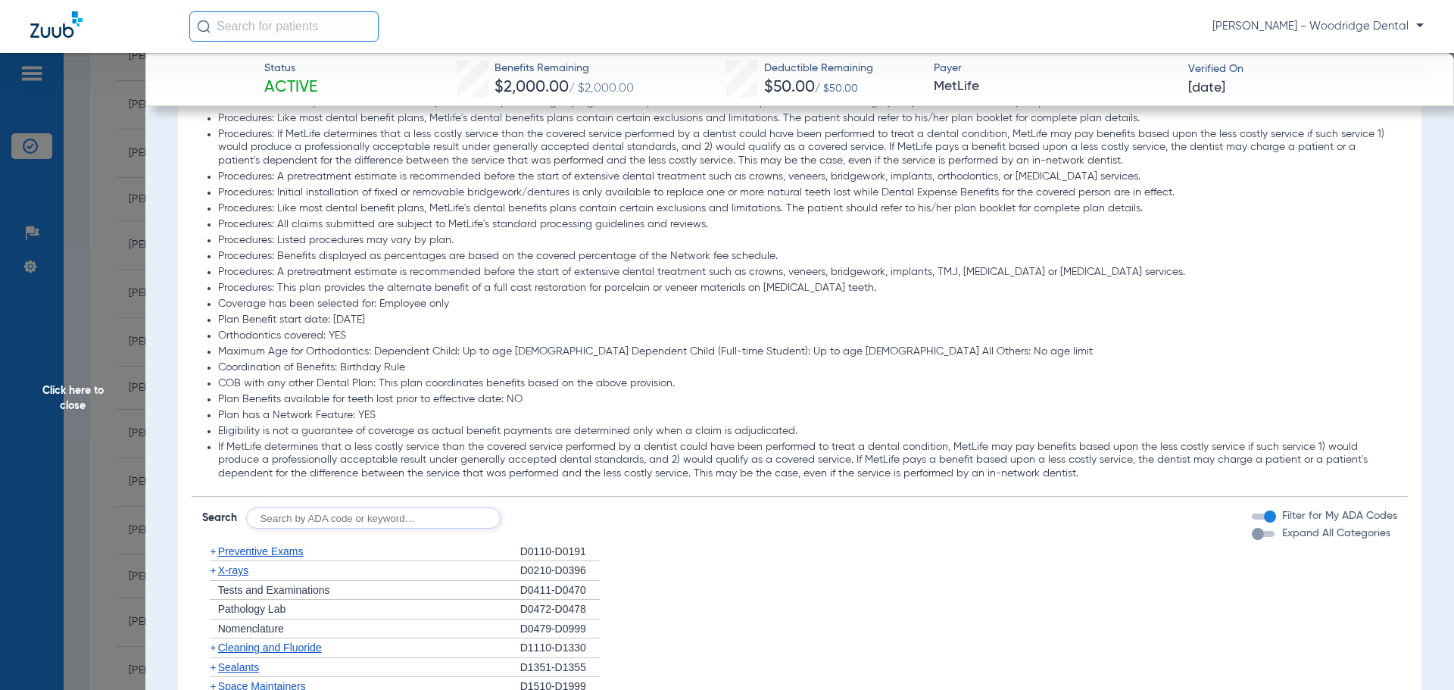
click at [368, 524] on input "text" at bounding box center [373, 518] width 255 height 21
type input "2991, 7953, 8090, 9944"
click button "Search" at bounding box center [557, 518] width 60 height 21
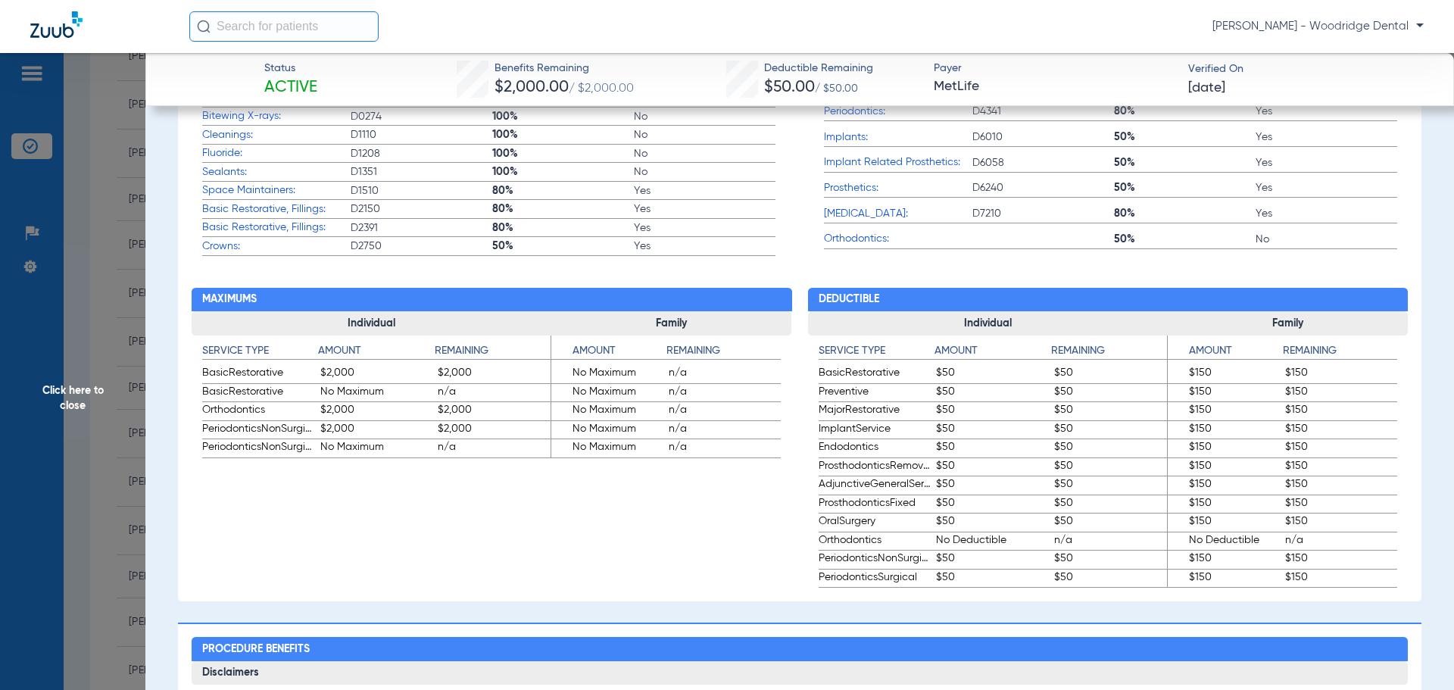
scroll to position [606, 0]
